Goal: Task Accomplishment & Management: Complete application form

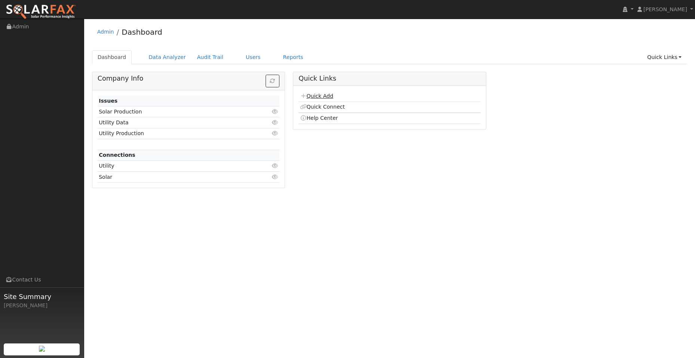
click at [323, 95] on link "Quick Add" at bounding box center [316, 96] width 33 height 6
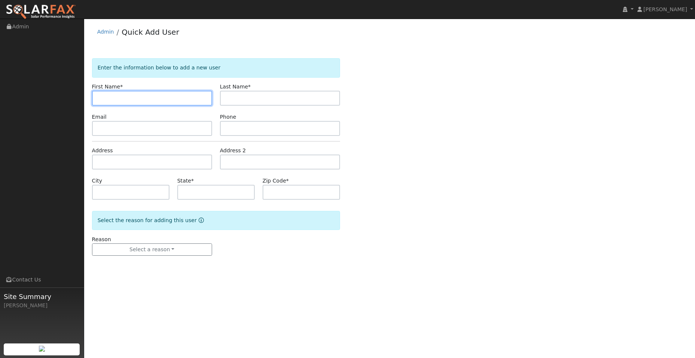
click at [109, 95] on input "text" at bounding box center [152, 98] width 120 height 15
paste input "[PERSON_NAME]"
click at [98, 99] on input "Ignacio" at bounding box center [152, 98] width 120 height 15
type input "Ignacio"
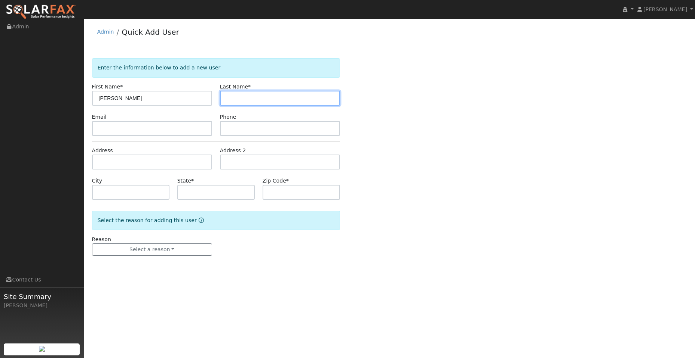
click at [259, 92] on input "text" at bounding box center [280, 98] width 120 height 15
click at [246, 96] on input "text" at bounding box center [280, 98] width 120 height 15
paste input "Gil"
type input "Gil"
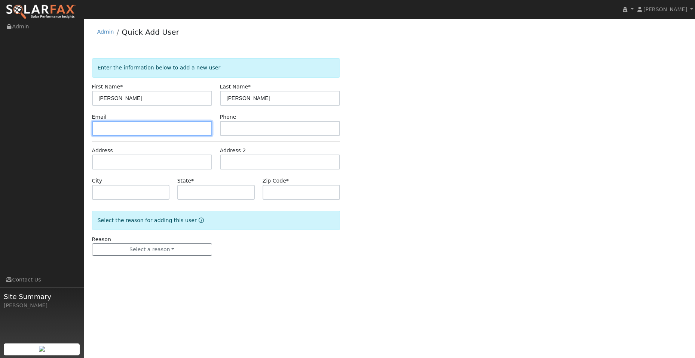
click at [117, 133] on input "text" at bounding box center [152, 128] width 120 height 15
click at [100, 127] on input "text" at bounding box center [152, 128] width 120 height 15
paste input "nachothekid@gmail.com"
type input "nachothekid@gmail.com"
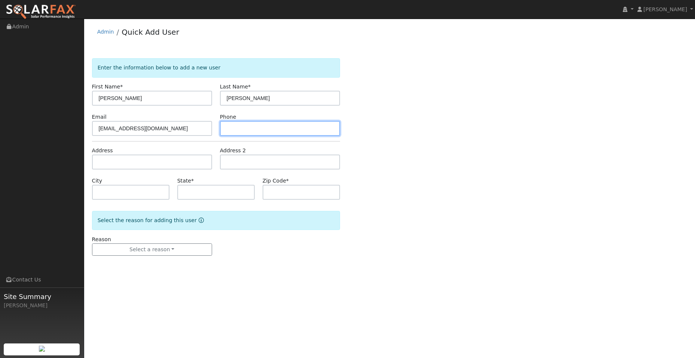
click at [236, 130] on input "text" at bounding box center [280, 128] width 120 height 15
click at [243, 127] on input "text" at bounding box center [280, 128] width 120 height 15
paste input "(510) 410-1104"
click at [229, 129] on input "(510) 410-1104" at bounding box center [280, 128] width 120 height 15
click at [228, 129] on input "(510) 410-1104" at bounding box center [280, 128] width 120 height 15
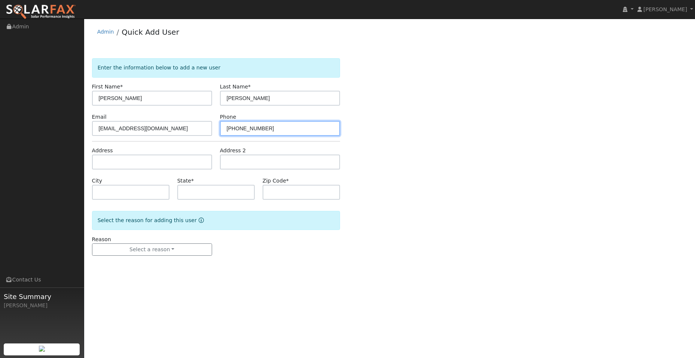
type input "(510) 410-1104"
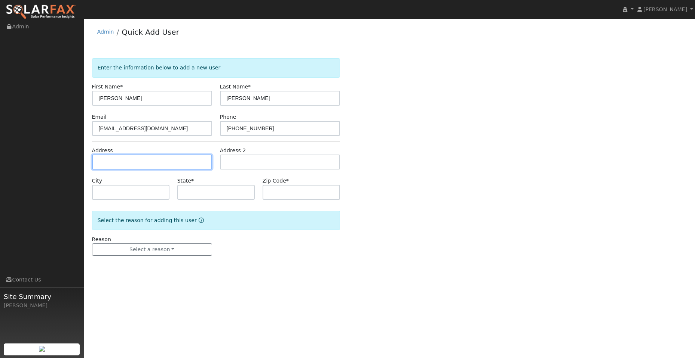
click at [147, 160] on input "text" at bounding box center [152, 162] width 120 height 15
click at [111, 166] on input "text" at bounding box center [152, 162] width 120 height 15
paste input "1324 Club Lane"
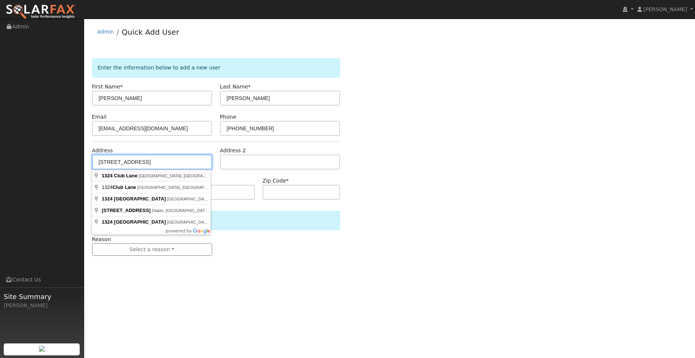
type input "1324 Club Lane"
type input "Richmond"
type input "CA"
type input "94803"
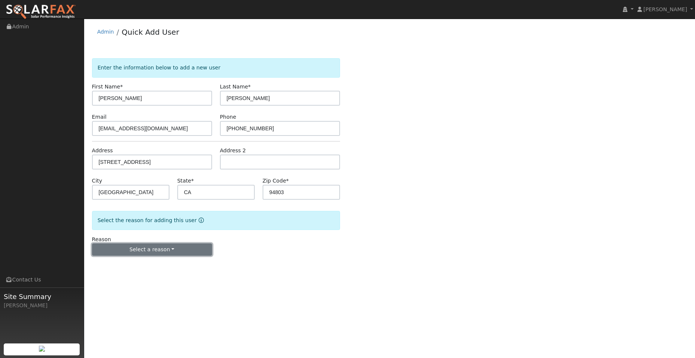
click at [152, 252] on button "Select a reason" at bounding box center [152, 250] width 120 height 13
click at [139, 264] on link "New lead" at bounding box center [133, 265] width 83 height 10
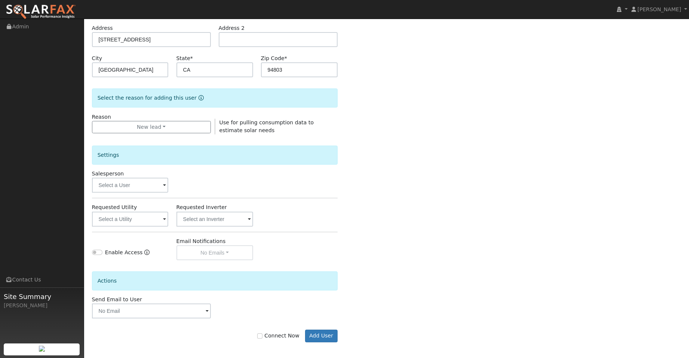
scroll to position [126, 0]
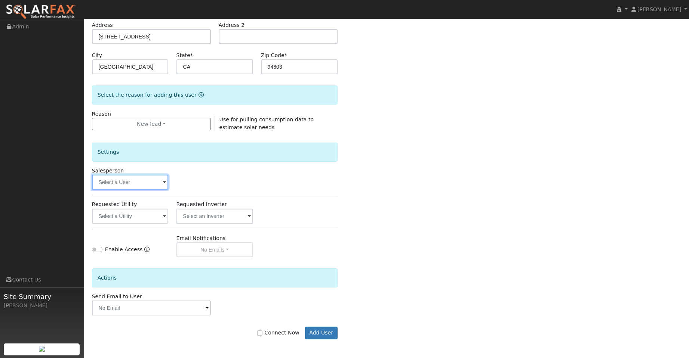
click at [143, 181] on input "text" at bounding box center [130, 182] width 77 height 15
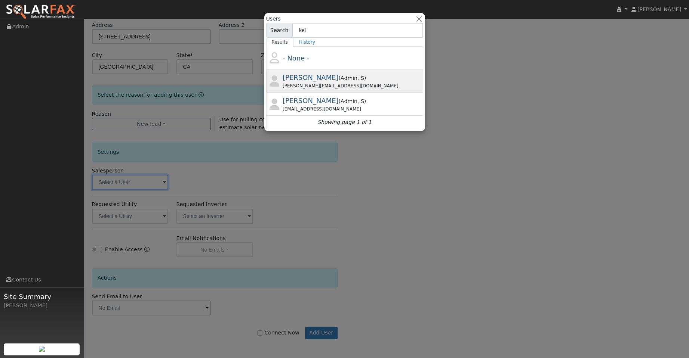
type input "kel"
click at [335, 76] on span "Kelsey Commerford" at bounding box center [311, 78] width 56 height 8
type input "Kelsey Commerford"
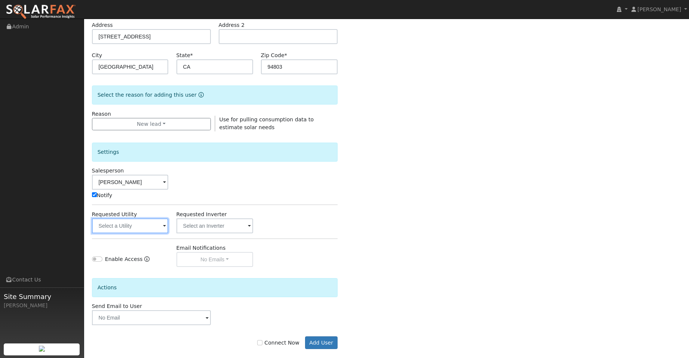
click at [154, 230] on input "text" at bounding box center [130, 226] width 77 height 15
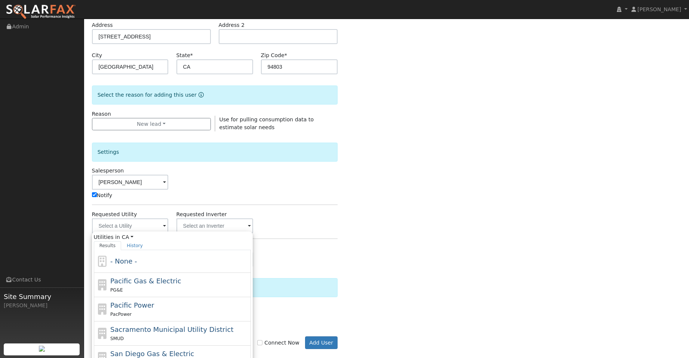
drag, startPoint x: 191, startPoint y: 276, endPoint x: 194, endPoint y: 280, distance: 4.8
click at [191, 278] on div "Pacific Gas & Electric PG&E" at bounding box center [179, 285] width 139 height 18
type input "Pacific Gas & Electric"
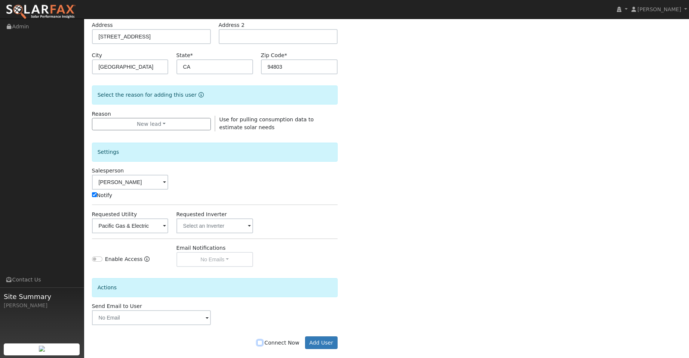
click at [262, 343] on input "Connect Now" at bounding box center [259, 343] width 5 height 5
checkbox input "true"
click at [321, 338] on button "Add User" at bounding box center [321, 343] width 33 height 13
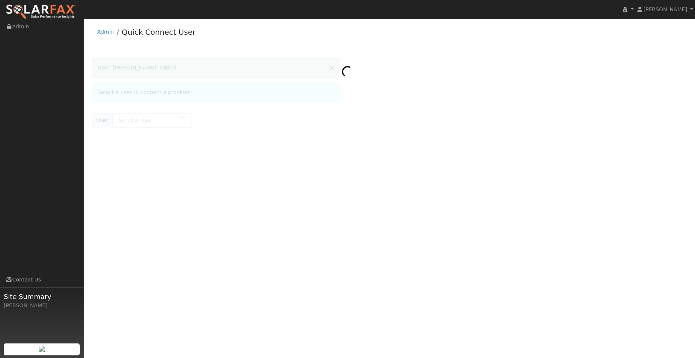
type input "[PERSON_NAME]"
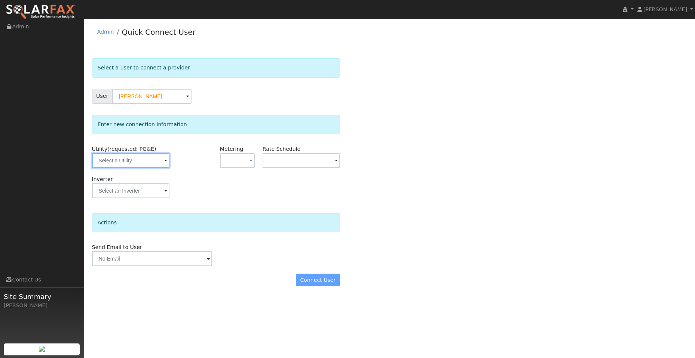
click at [129, 158] on input "text" at bounding box center [130, 160] width 77 height 15
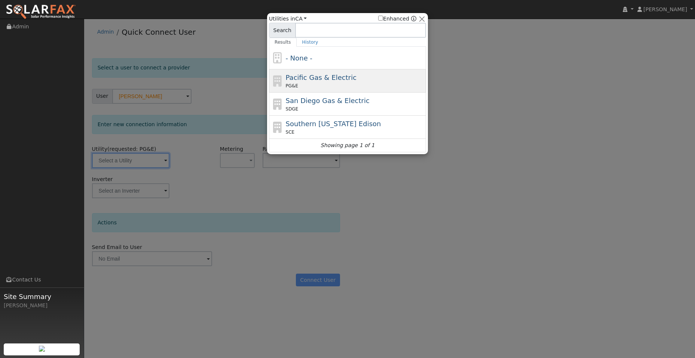
click at [305, 89] on div "PG&E" at bounding box center [355, 86] width 139 height 7
type input "PG&E"
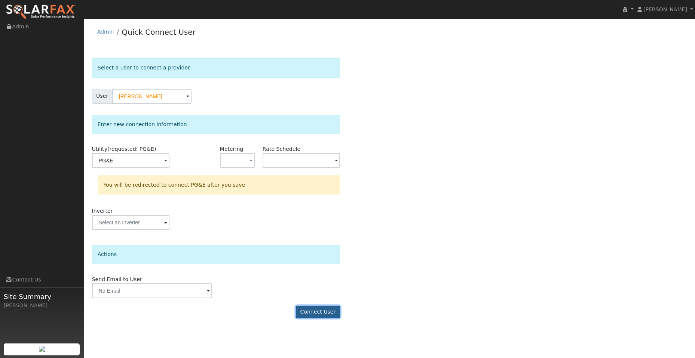
click at [329, 312] on button "Connect User" at bounding box center [318, 312] width 44 height 13
